Goal: Information Seeking & Learning: Find specific fact

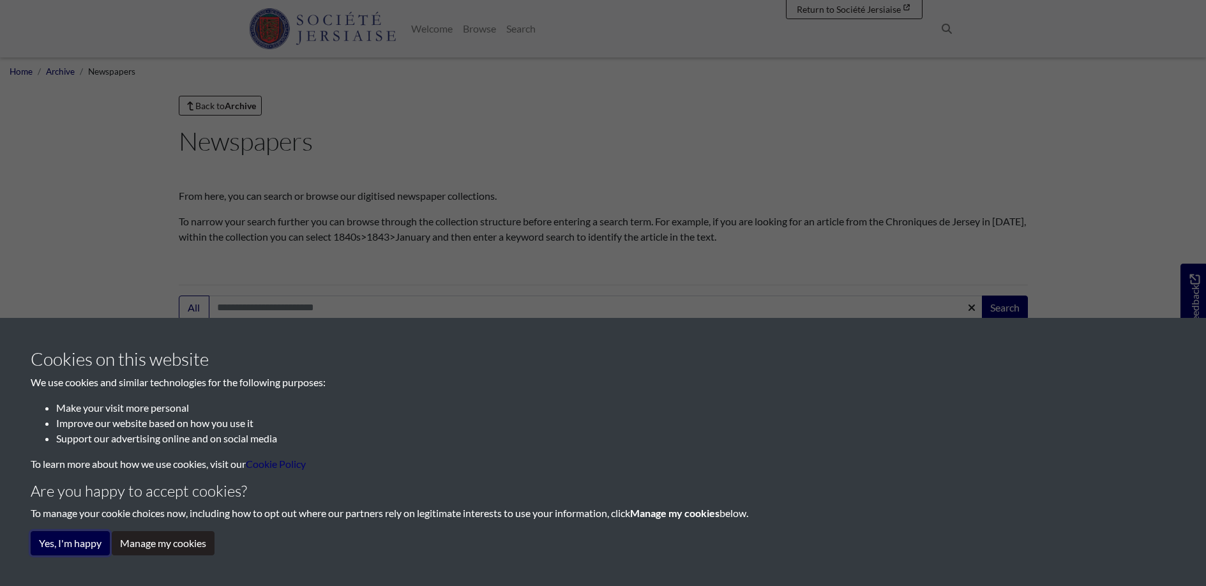
click at [68, 538] on button "Yes, I'm happy" at bounding box center [70, 543] width 79 height 24
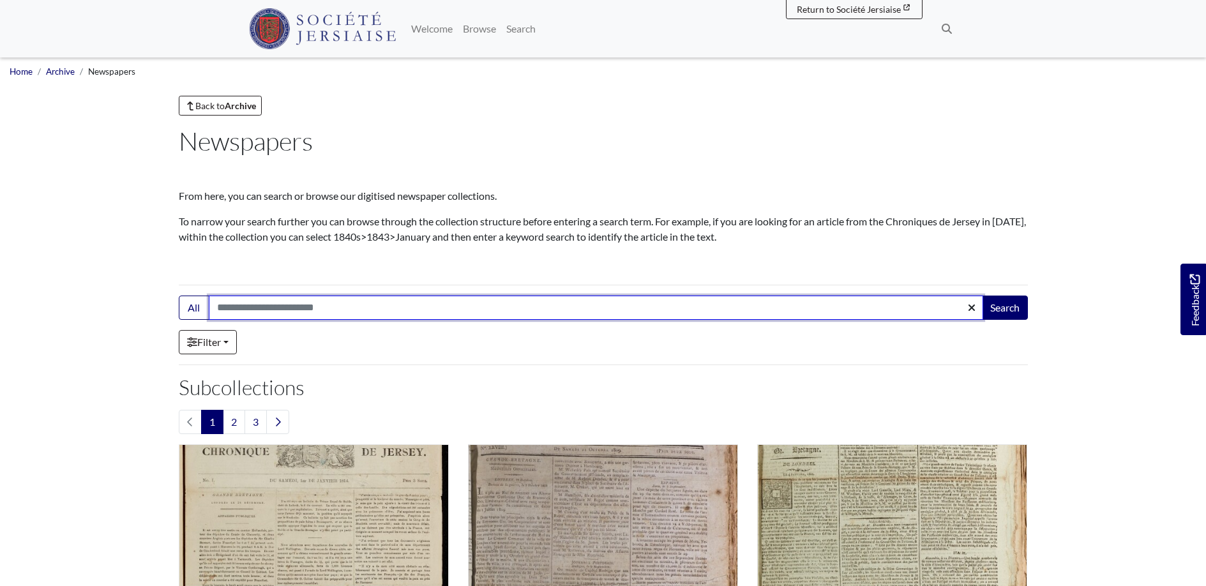
click at [340, 305] on input "Search:" at bounding box center [596, 308] width 774 height 24
type input "******"
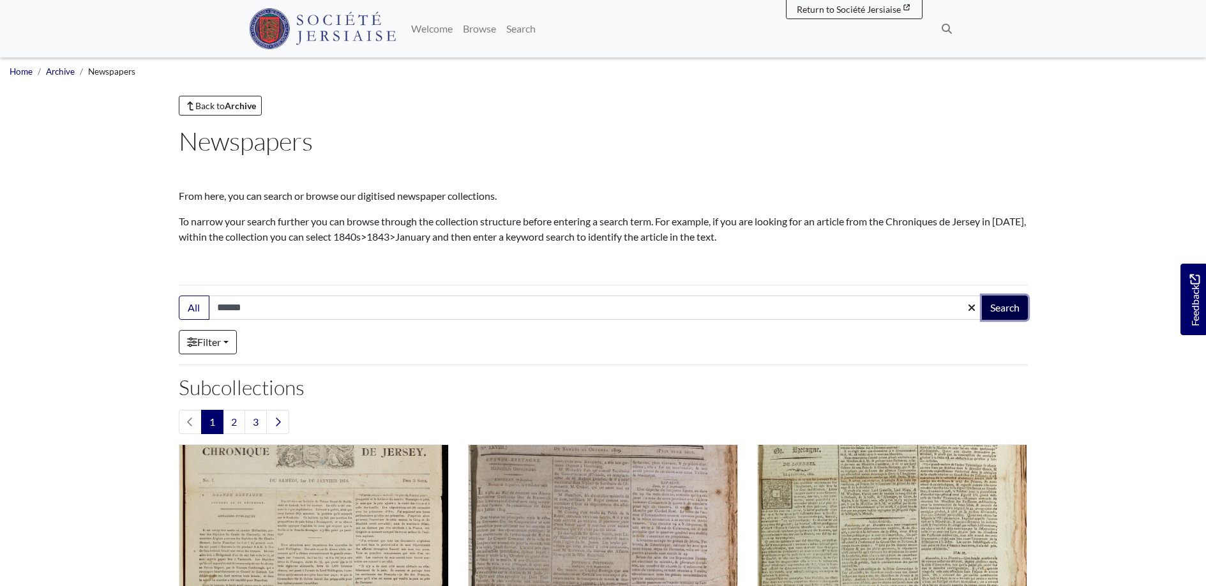
click at [1002, 306] on button "Search" at bounding box center [1005, 308] width 46 height 24
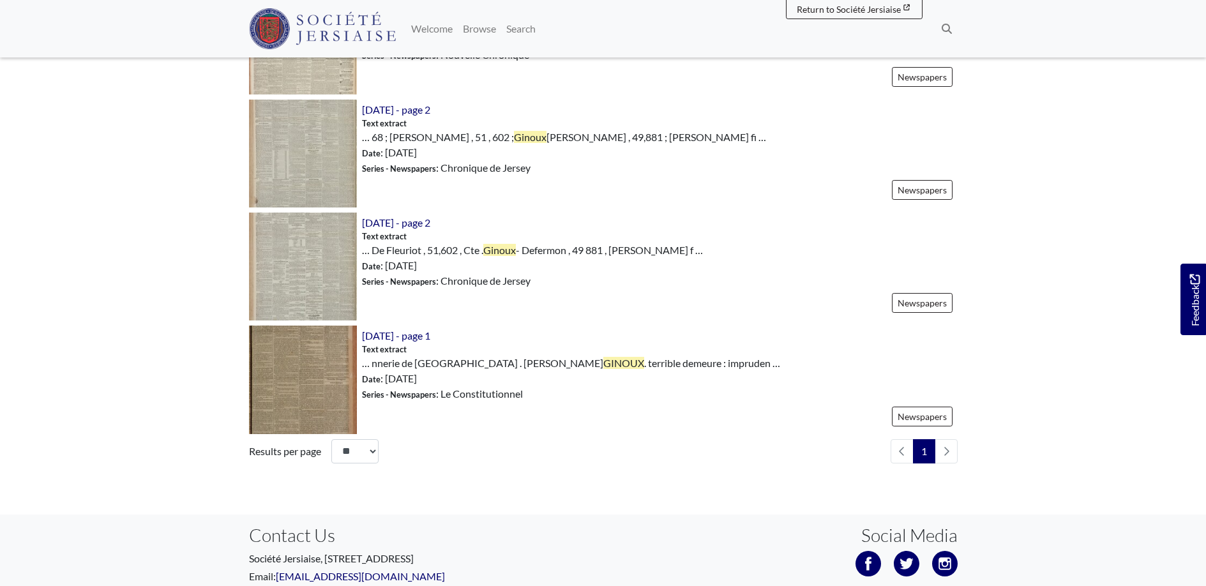
scroll to position [1085, 0]
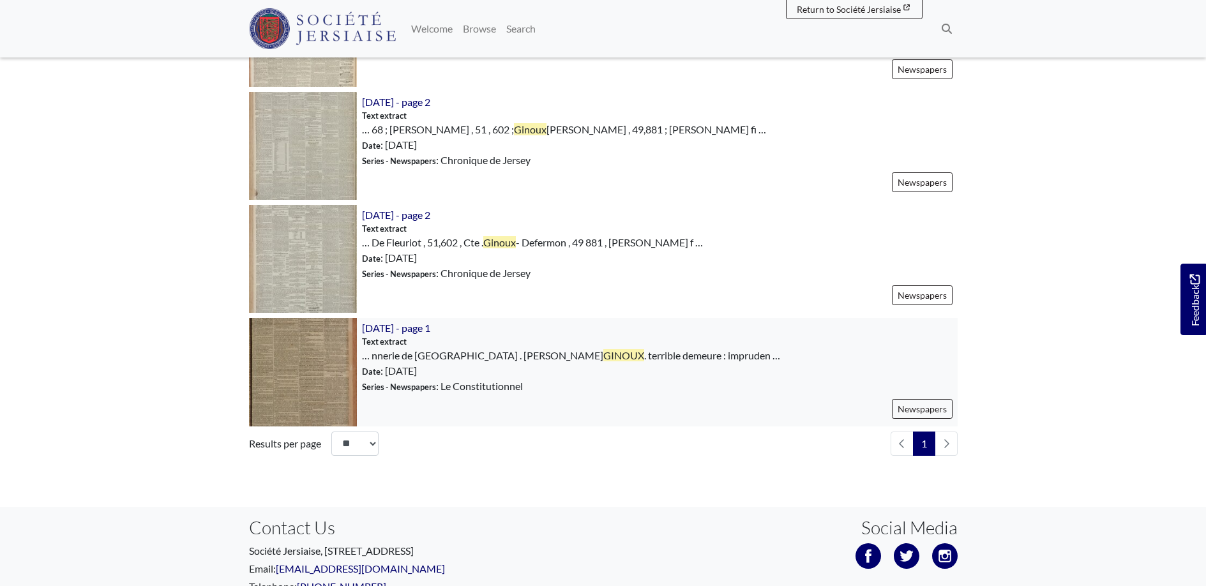
click at [312, 372] on img at bounding box center [303, 372] width 108 height 108
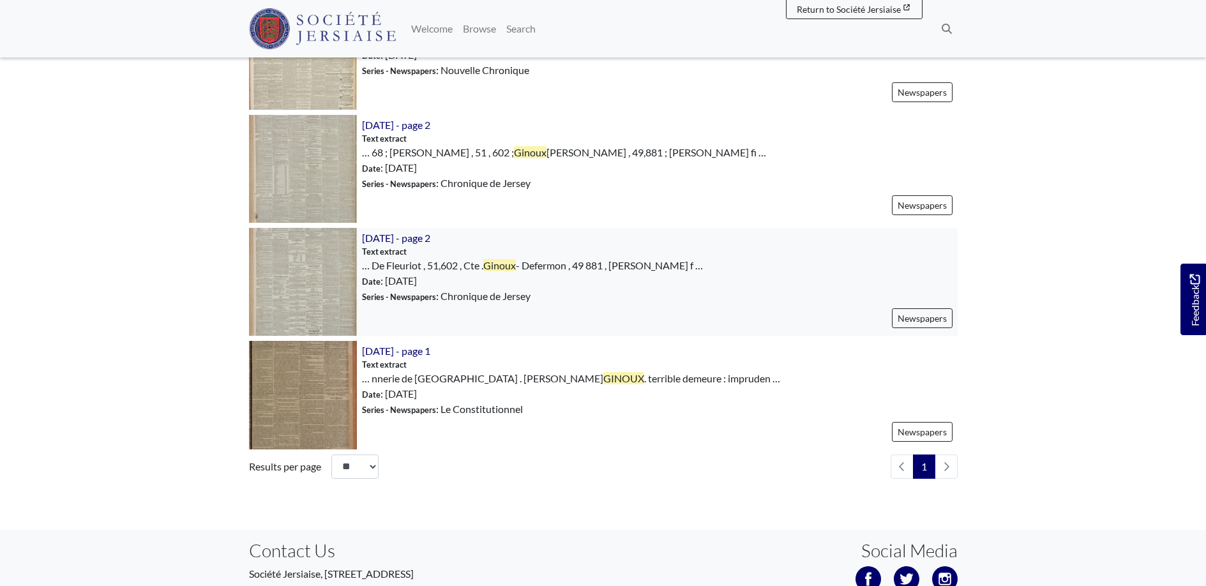
scroll to position [1050, 0]
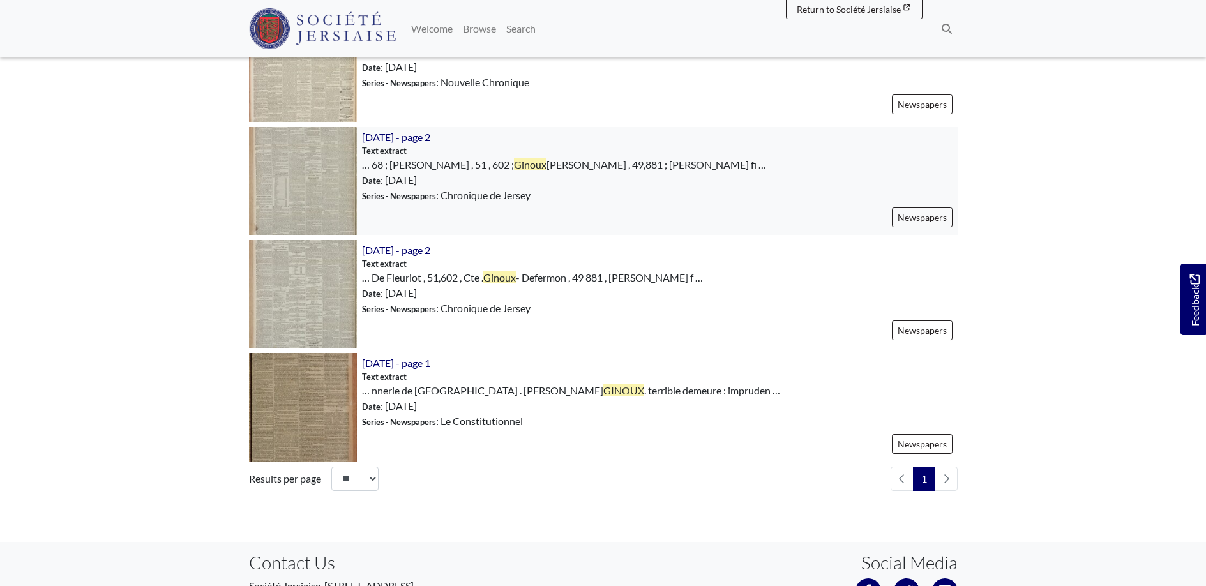
click at [308, 189] on img at bounding box center [303, 181] width 108 height 108
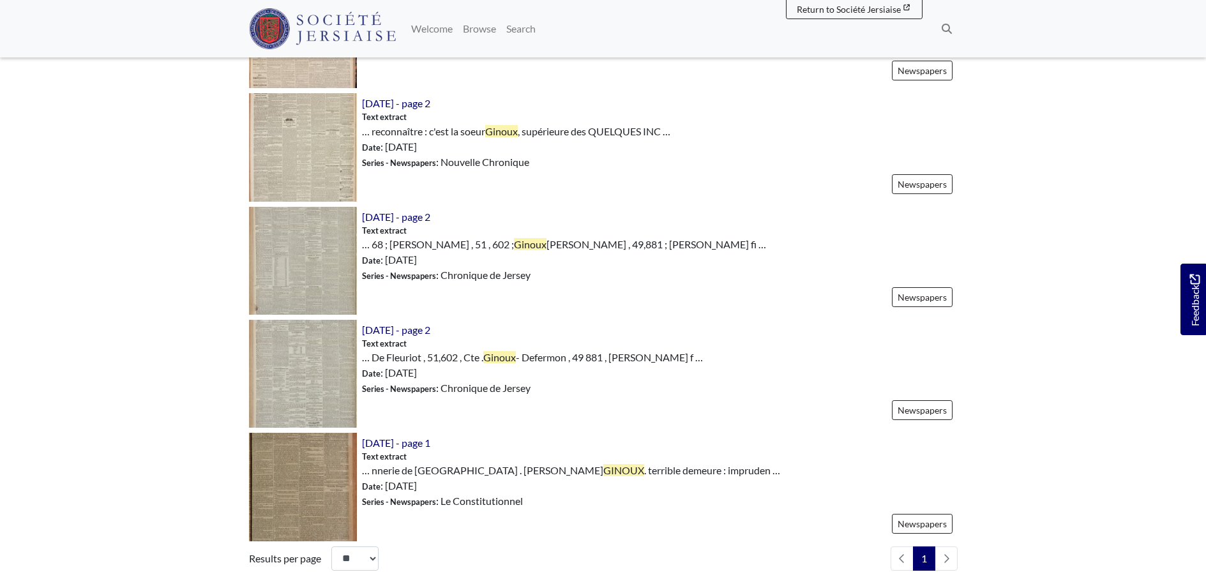
scroll to position [970, 0]
click at [318, 140] on img at bounding box center [303, 148] width 108 height 108
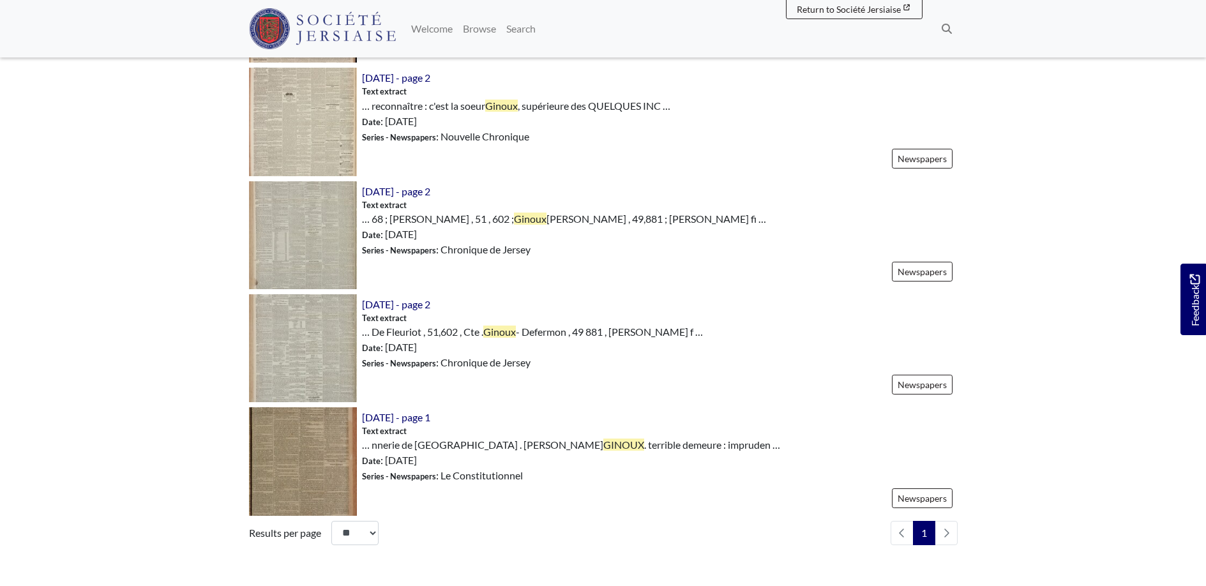
scroll to position [996, 0]
click at [315, 456] on img at bounding box center [303, 461] width 108 height 108
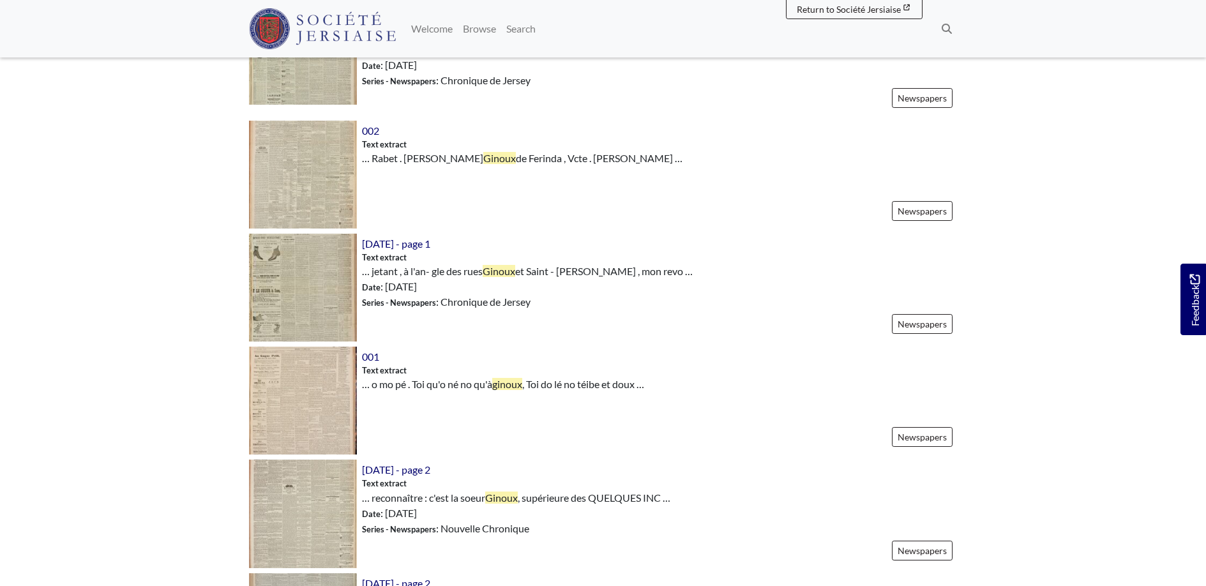
scroll to position [603, 0]
click at [317, 163] on img at bounding box center [303, 176] width 108 height 108
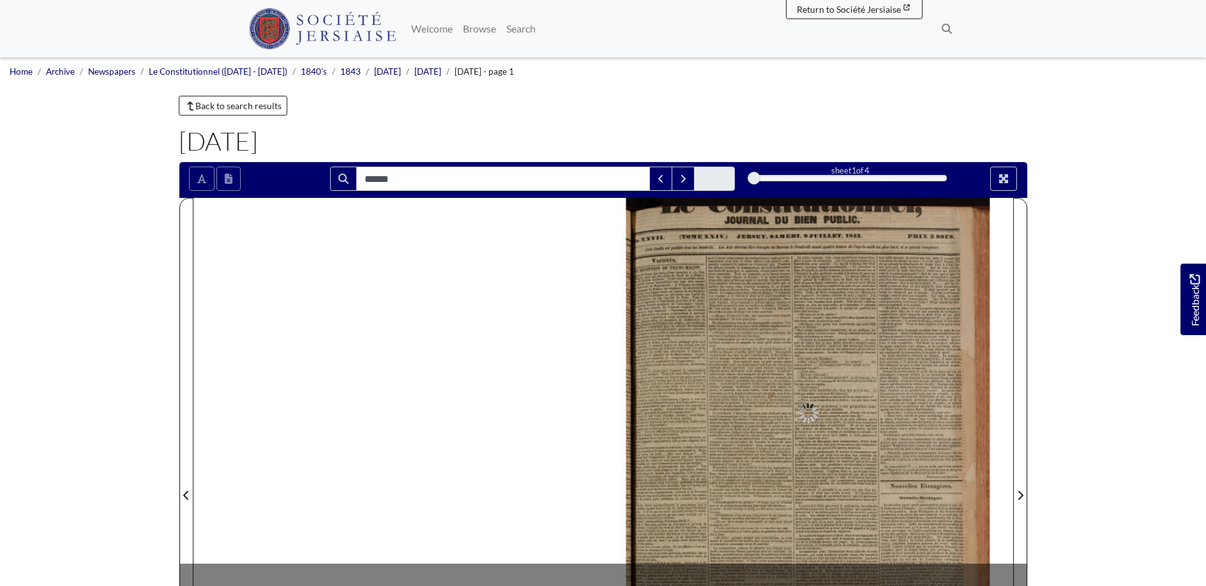
type input "******"
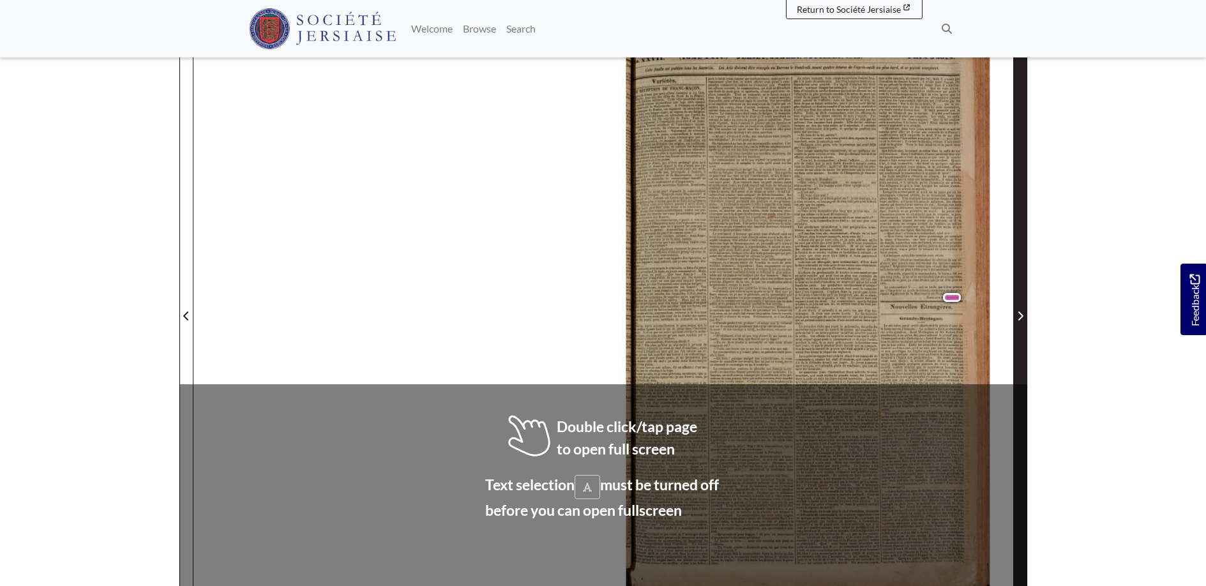
scroll to position [177, 0]
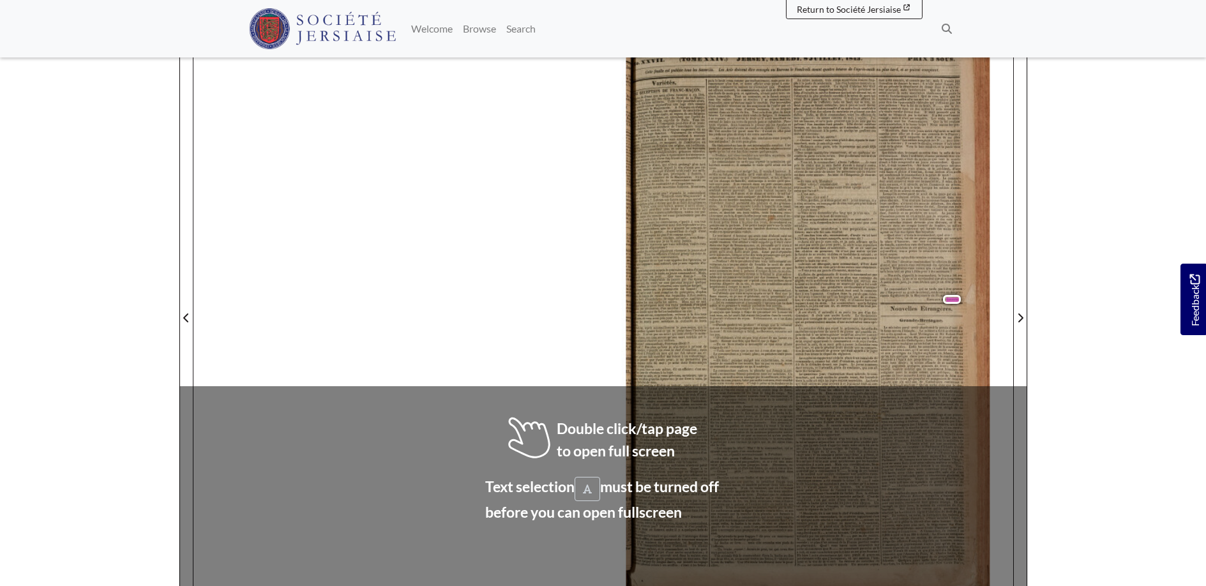
click at [791, 236] on div "l'intérieur duquel partaient des plaintes et des gémisse- debout , presque trem…" at bounding box center [793, 232] width 168 height 61
click at [791, 235] on div "l'intérieur duquel partaient des plaintes et des gémisse- debout , presque trem…" at bounding box center [793, 232] width 168 height 61
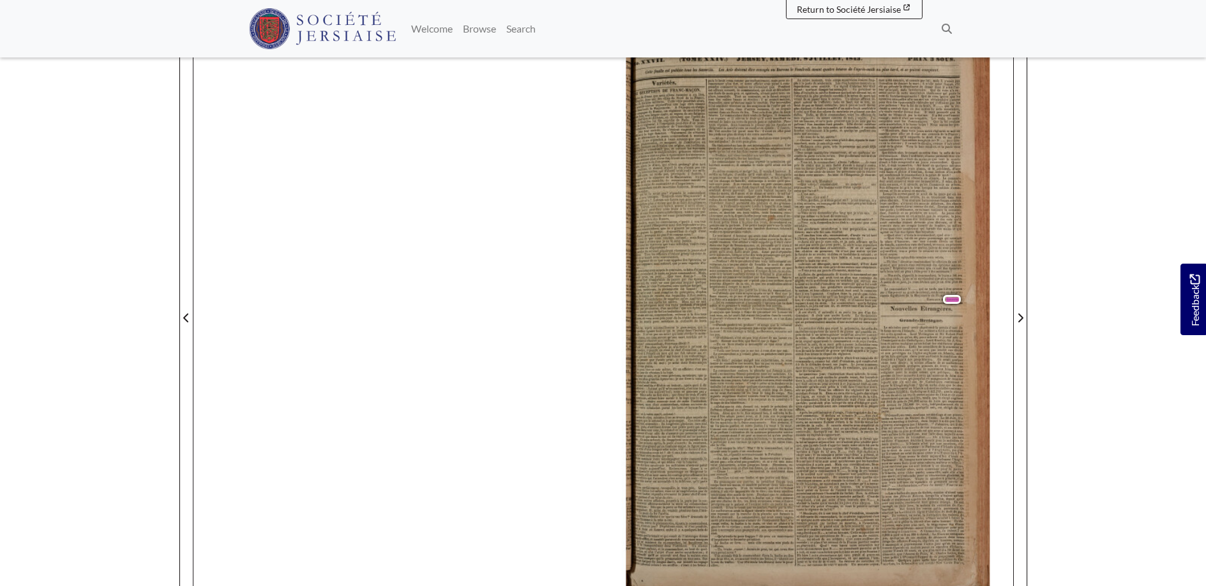
click at [890, 344] on div "Le ministère paraît avoir abandonné la pensée d'user de la force envers l'Irlan…" at bounding box center [839, 382] width 259 height 112
click at [889, 344] on span "et" at bounding box center [888, 343] width 3 height 4
click at [963, 304] on div "Loue e , 12 , St. H partie Dr.G culan " ne qu a me Hara es - ba 3 , M ob dislls…" at bounding box center [819, 310] width 387 height 580
click at [963, 303] on div "Loue e , 12 , St. H partie Dr.G culan " ne qu a me Hara es - ba 3 , M ob dislls…" at bounding box center [819, 310] width 387 height 580
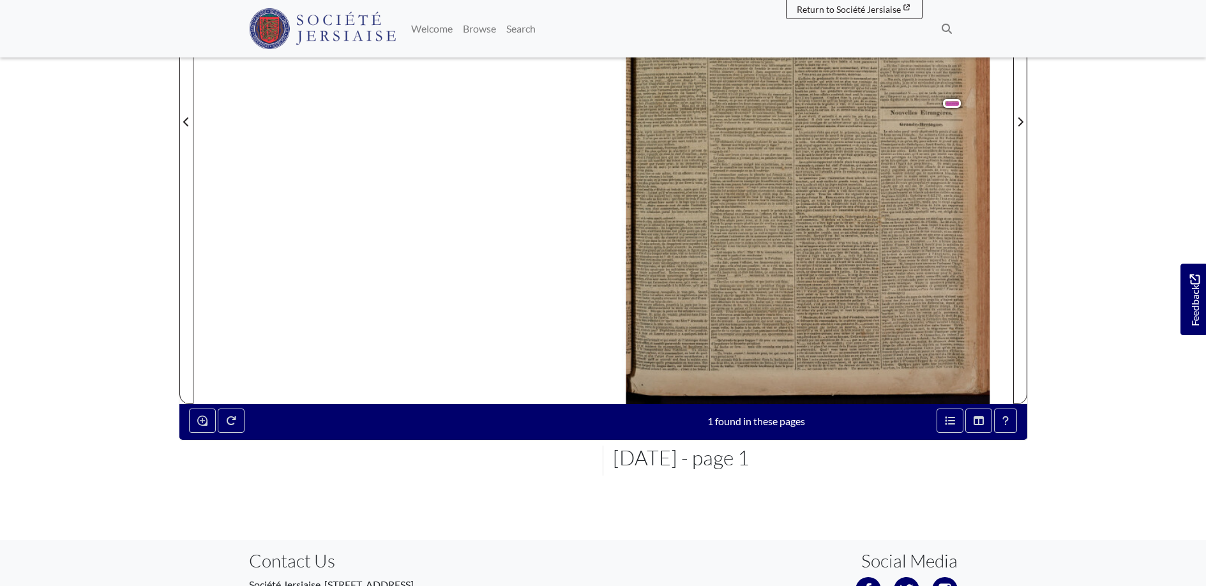
scroll to position [436, 0]
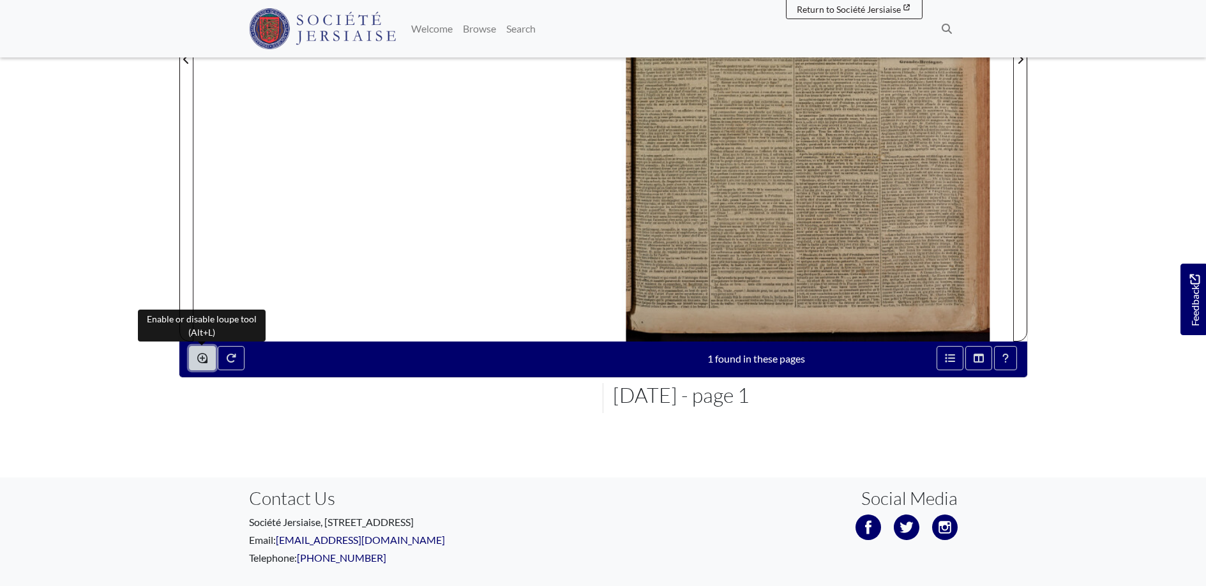
click at [203, 356] on icon "Enable or disable loupe tool (Alt+L)" at bounding box center [202, 358] width 10 height 10
click at [202, 354] on icon "Enable or disable loupe tool (Alt+L)" at bounding box center [202, 358] width 10 height 10
click at [700, 229] on span "Quand" at bounding box center [703, 229] width 11 height 4
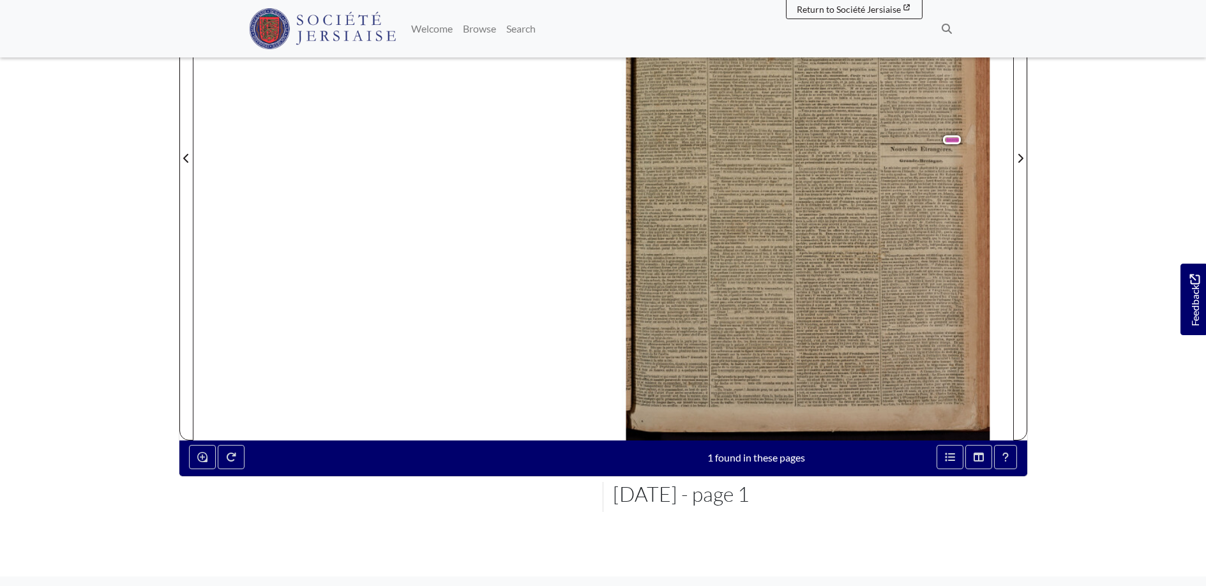
scroll to position [345, 0]
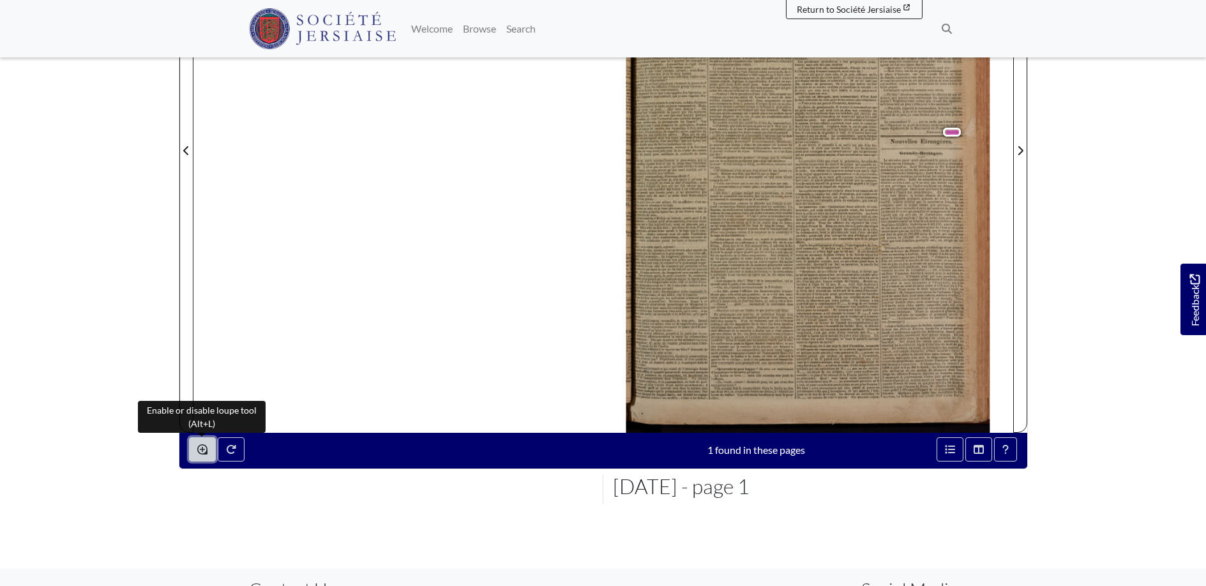
click at [201, 447] on icon "Enable or disable loupe tool (Alt+L)" at bounding box center [202, 449] width 10 height 10
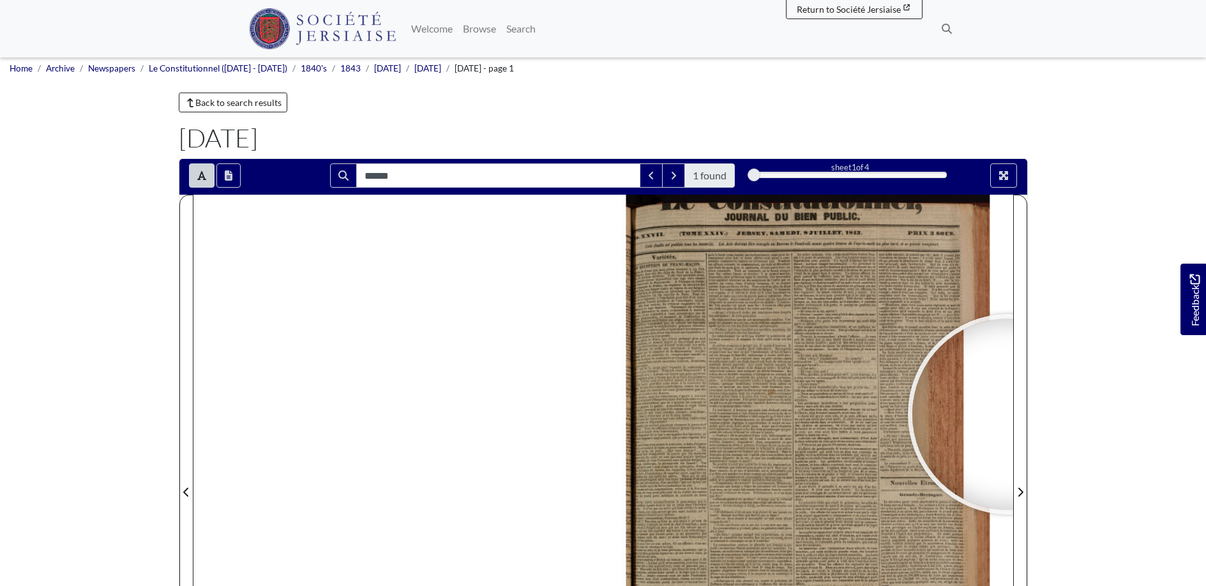
scroll to position [0, 0]
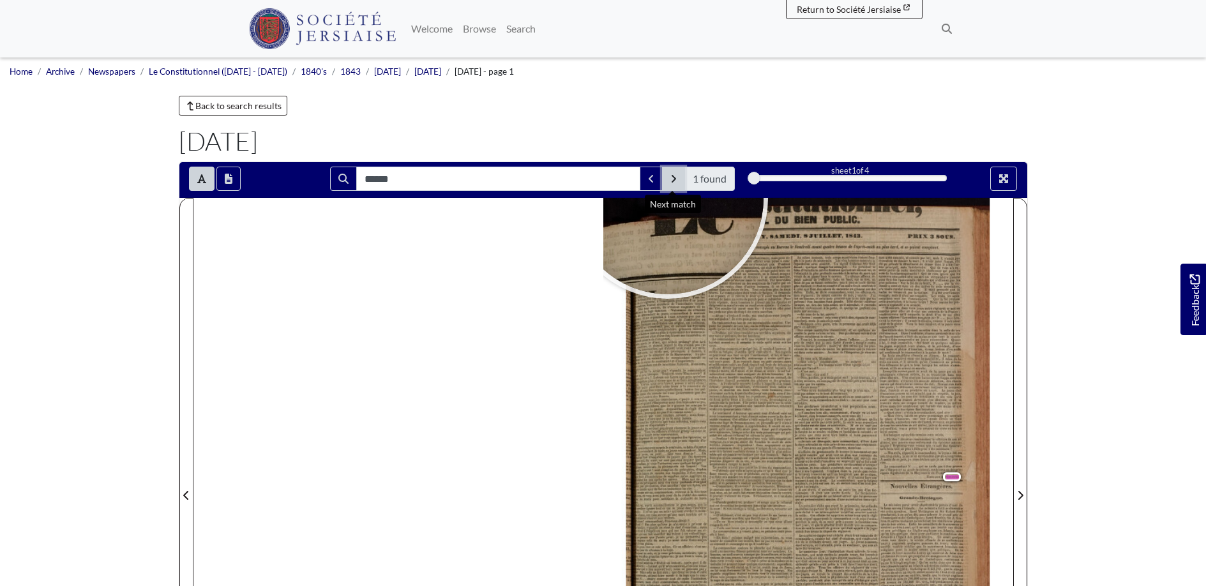
click at [673, 176] on icon "Next Match" at bounding box center [673, 179] width 6 height 10
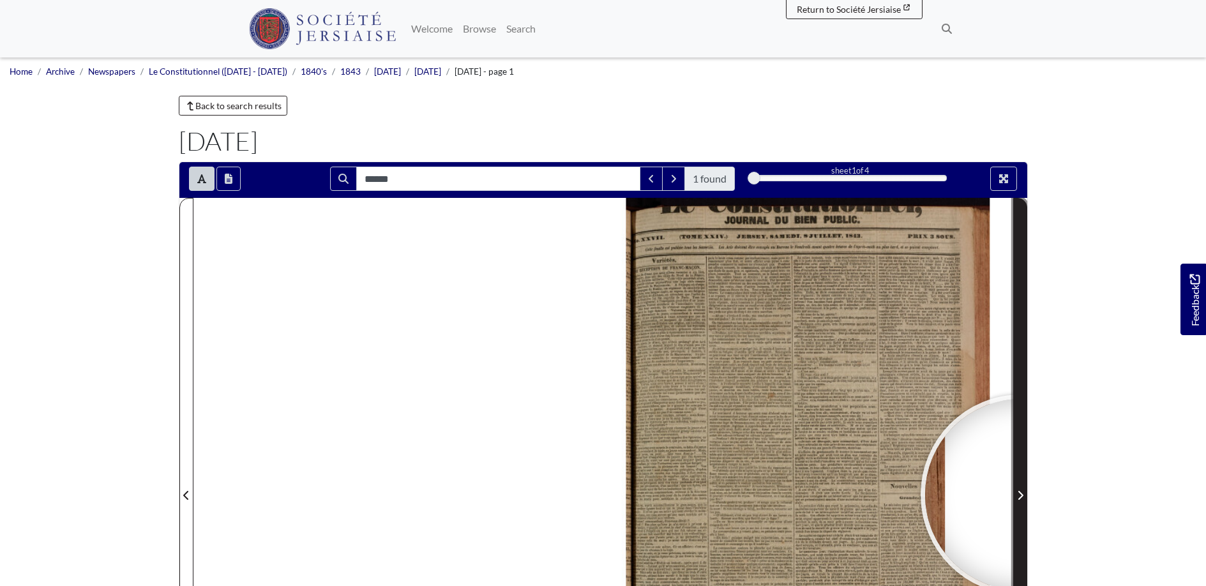
click at [1021, 495] on icon "Next Page" at bounding box center [1019, 495] width 5 height 9
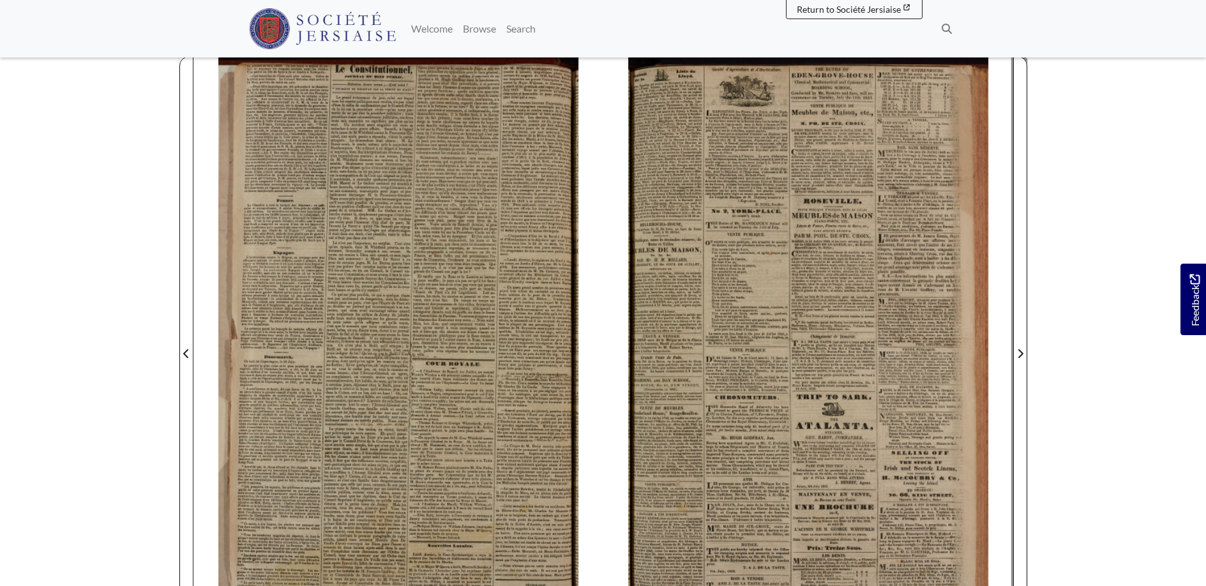
scroll to position [140, 0]
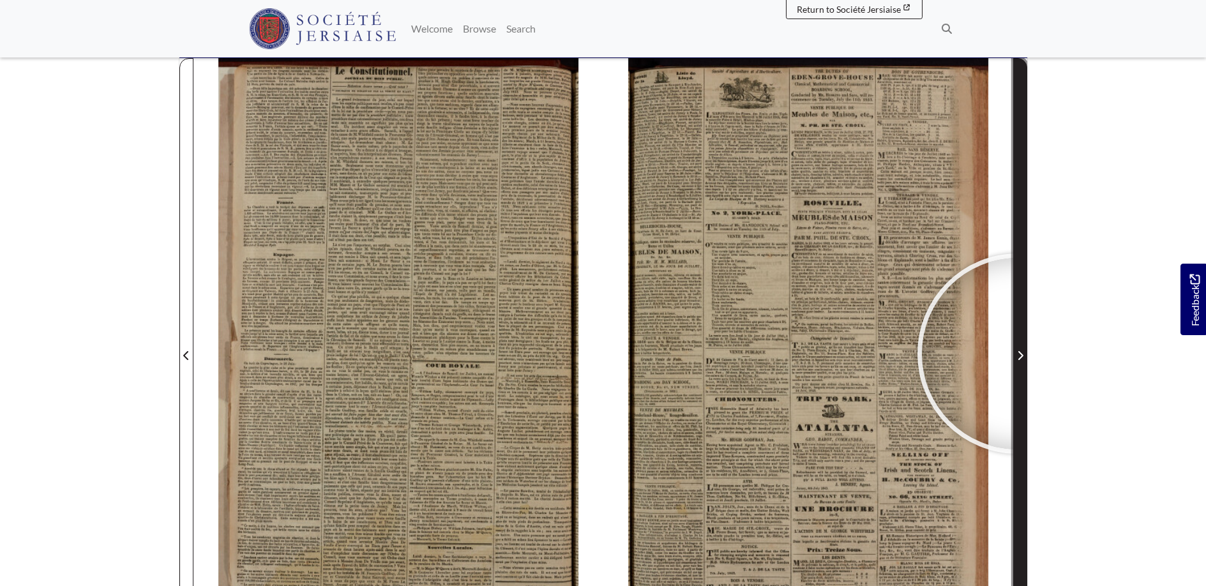
click at [1018, 354] on icon "Next Page" at bounding box center [1020, 355] width 6 height 10
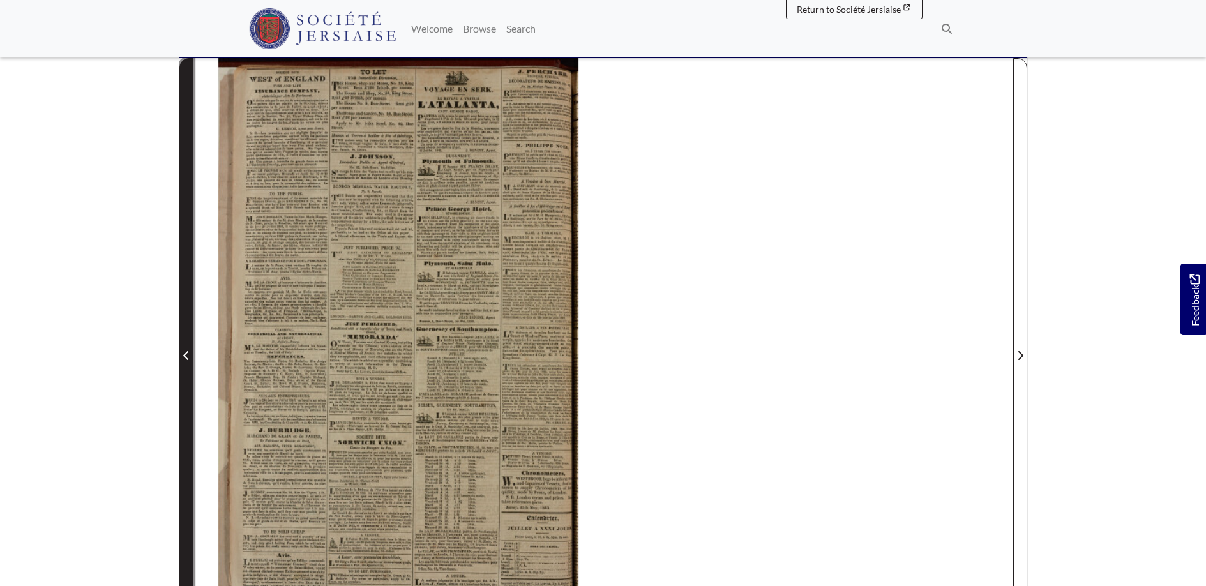
click at [186, 351] on icon "Previous Page" at bounding box center [186, 355] width 6 height 10
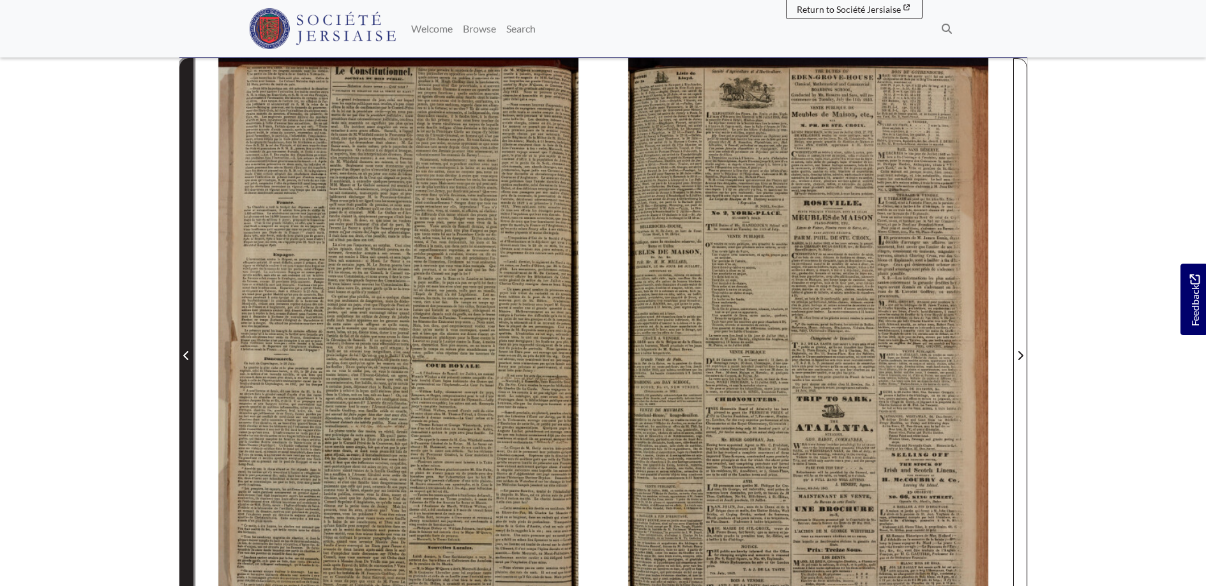
click at [185, 353] on icon "Previous Page" at bounding box center [185, 355] width 5 height 9
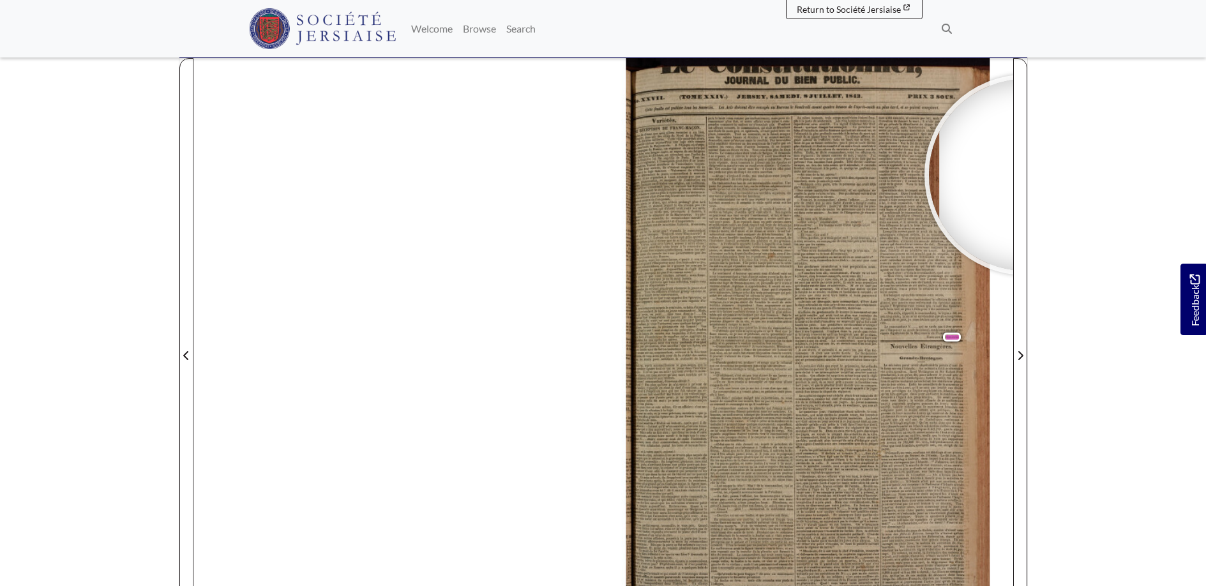
click at [1161, 132] on body "Menu" at bounding box center [603, 403] width 1206 height 1086
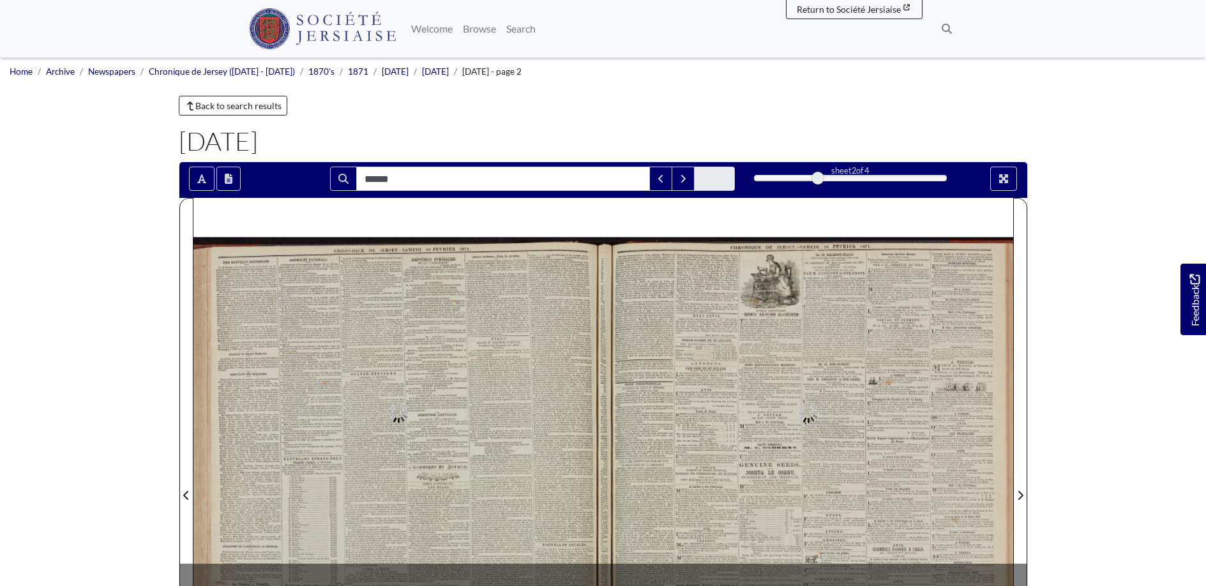
type input "******"
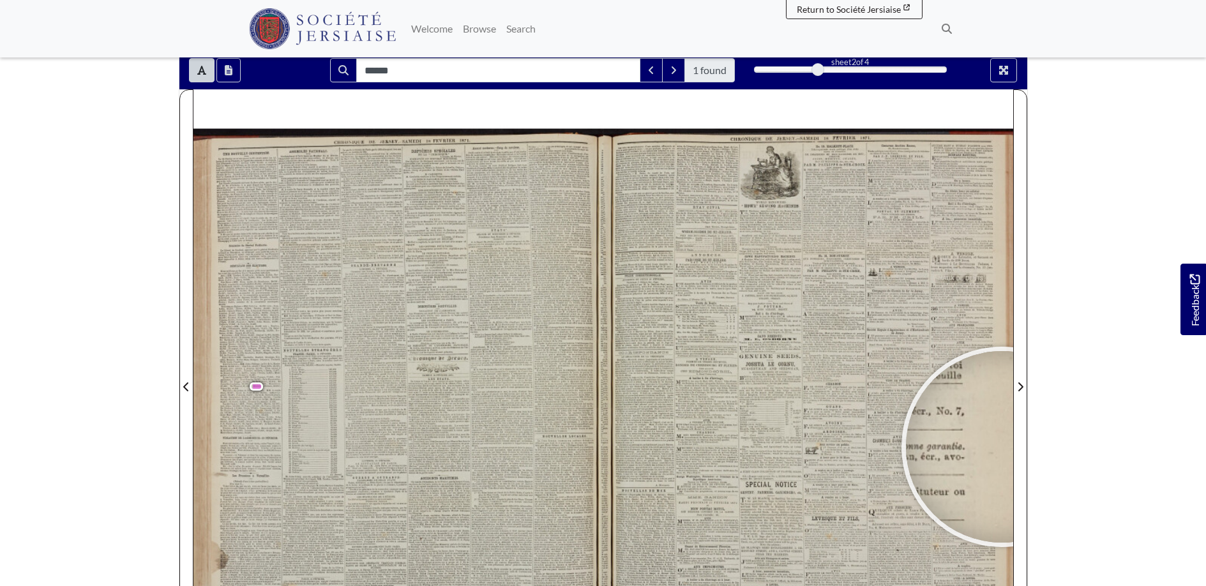
scroll to position [96, 0]
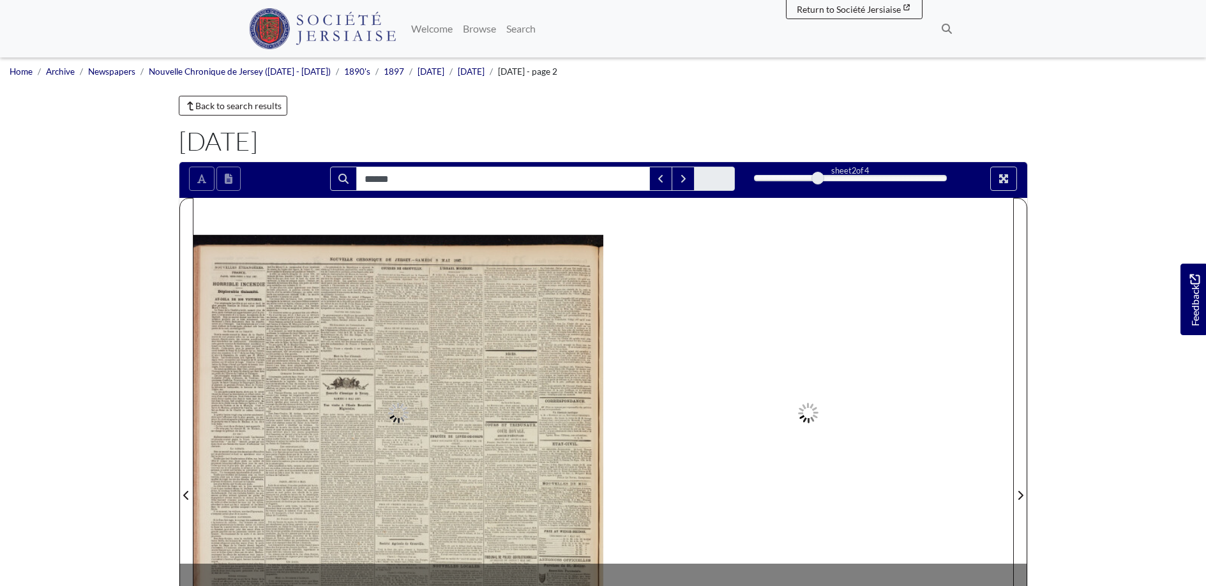
type input "******"
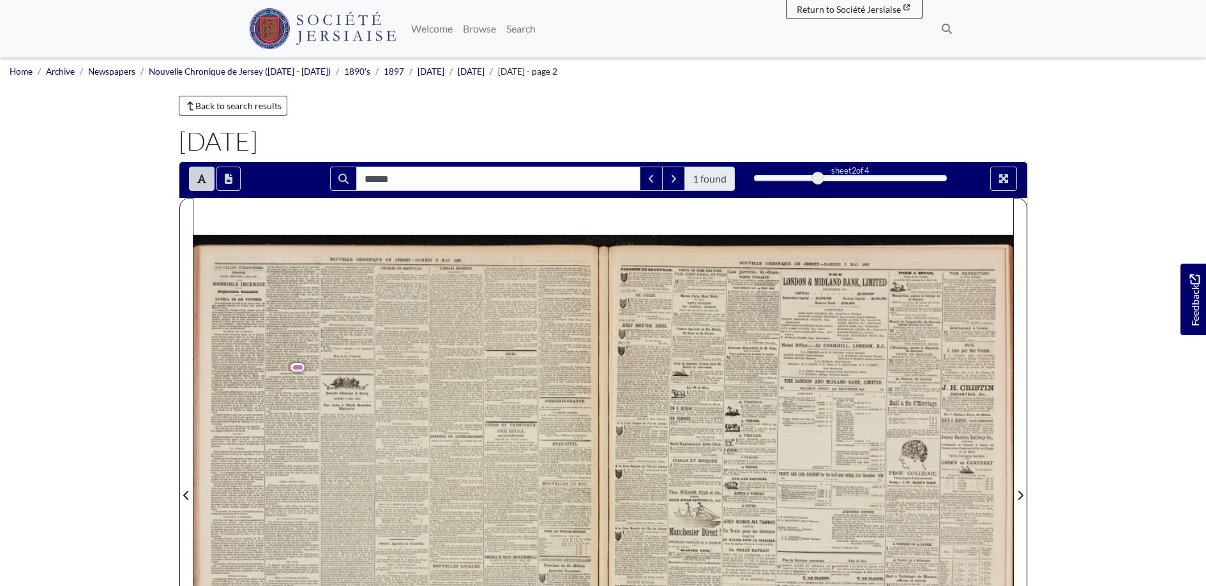
click at [118, 159] on body "Menu" at bounding box center [603, 543] width 1206 height 1086
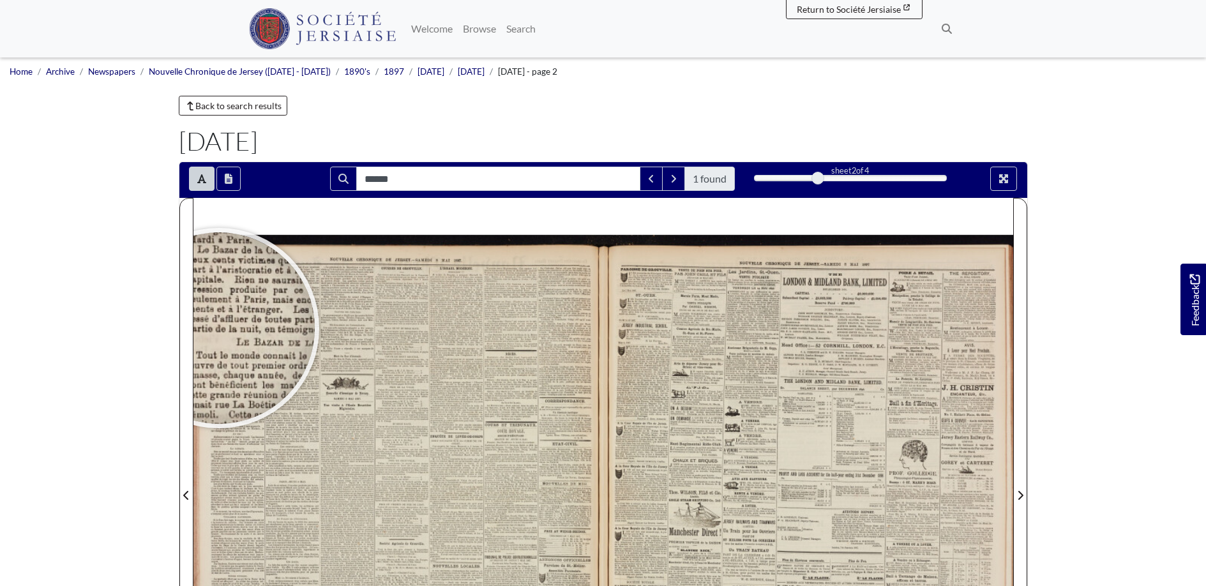
click at [46, 257] on body "Menu" at bounding box center [603, 543] width 1206 height 1086
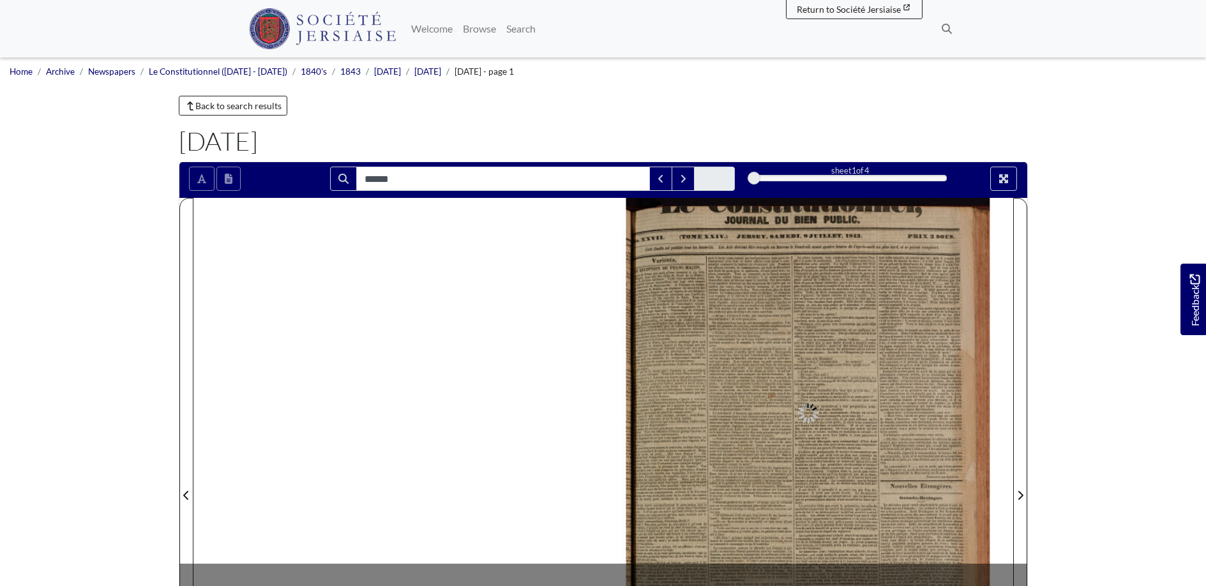
type input "******"
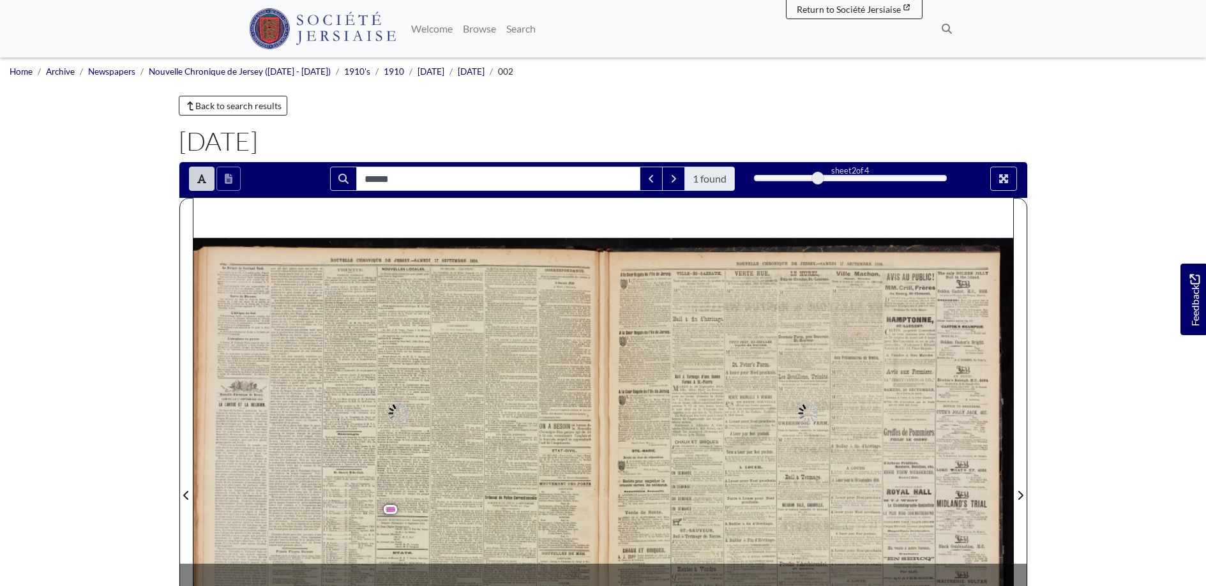
type input "******"
click at [381, 511] on div at bounding box center [380, 511] width 191 height 191
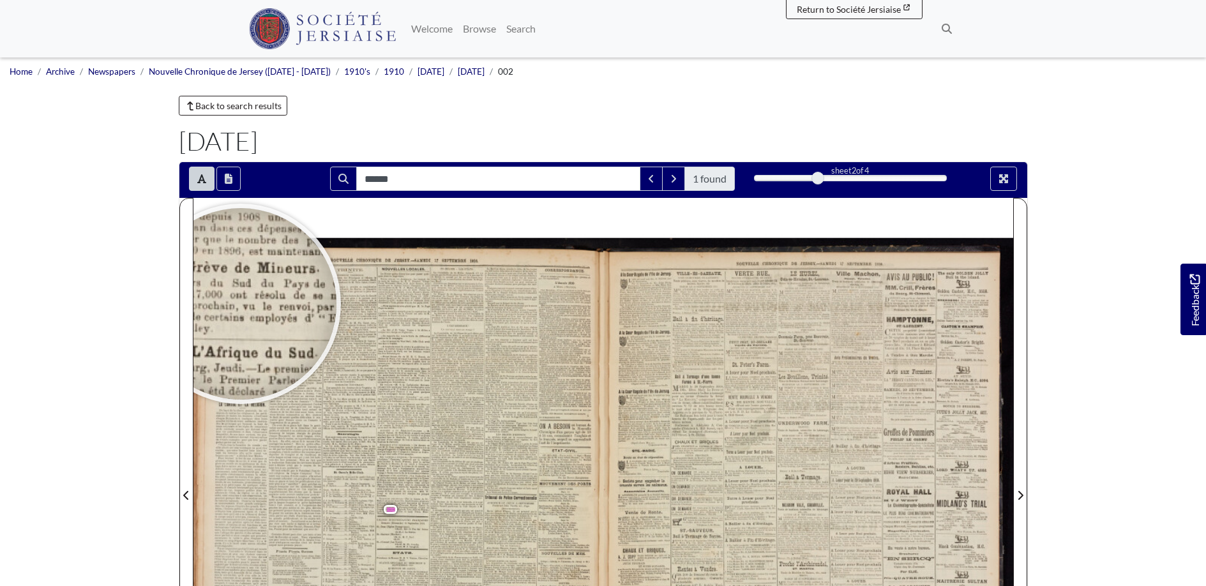
click at [95, 221] on body "Menu" at bounding box center [603, 543] width 1206 height 1086
